Goal: Contribute content: Add original content to the website for others to see

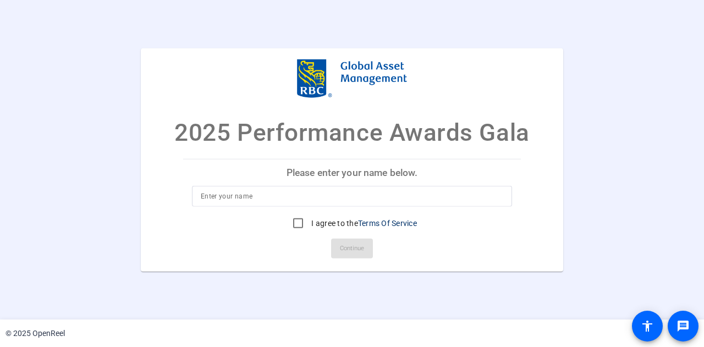
click at [244, 195] on input at bounding box center [352, 196] width 302 height 13
type input "Charlotte Test"
click at [351, 248] on mat-card-actions "Continue" at bounding box center [352, 248] width 346 height 29
click at [354, 248] on mat-card-actions "Continue" at bounding box center [352, 248] width 346 height 29
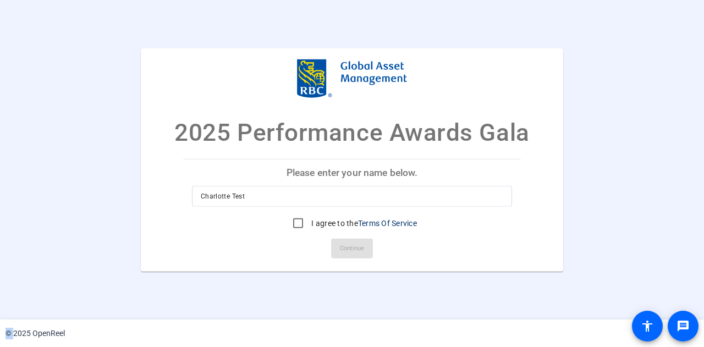
click at [354, 248] on mat-card-actions "Continue" at bounding box center [352, 248] width 346 height 29
click at [323, 219] on label "I agree to the Terms Of Service" at bounding box center [363, 223] width 108 height 11
click at [309, 219] on input "I agree to the Terms Of Service" at bounding box center [298, 223] width 22 height 22
checkbox input "true"
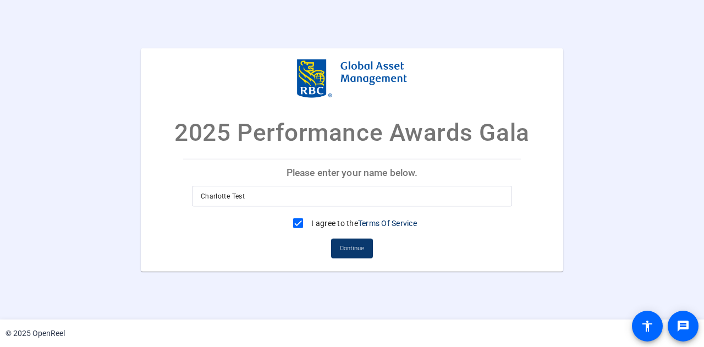
click at [365, 240] on span at bounding box center [352, 248] width 42 height 26
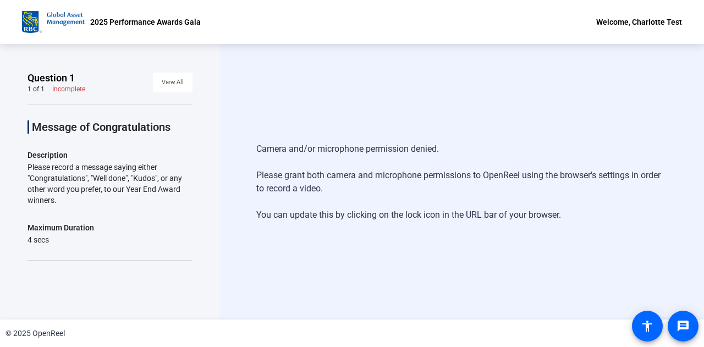
drag, startPoint x: 217, startPoint y: 108, endPoint x: 686, endPoint y: 292, distance: 504.3
click at [686, 292] on div "Question 1 1 of 1 Incomplete View All Message of Congratulations Description Pl…" at bounding box center [352, 182] width 704 height 276
click at [569, 281] on div "Camera and/or microphone permission denied. Please grant both camera and microp…" at bounding box center [462, 182] width 484 height 276
click at [542, 250] on div "Camera and/or microphone permission denied. Please grant both camera and microp…" at bounding box center [462, 182] width 484 height 276
click at [383, 203] on div "Camera and/or microphone permission denied. Please grant both camera and microp…" at bounding box center [461, 181] width 411 height 101
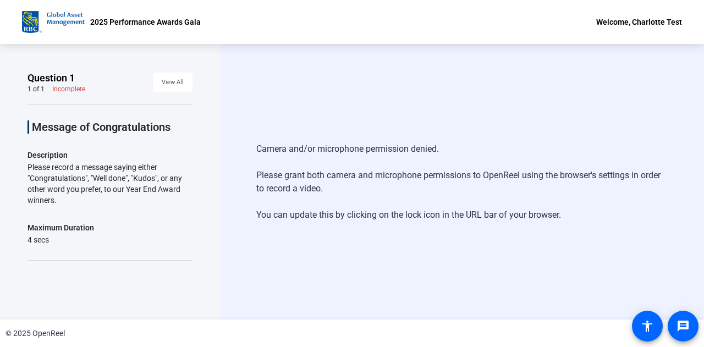
click at [657, 19] on div "Welcome, Charlotte Test" at bounding box center [639, 21] width 86 height 13
click at [646, 39] on span "Logout" at bounding box center [629, 38] width 44 height 13
